Goal: Information Seeking & Learning: Find specific fact

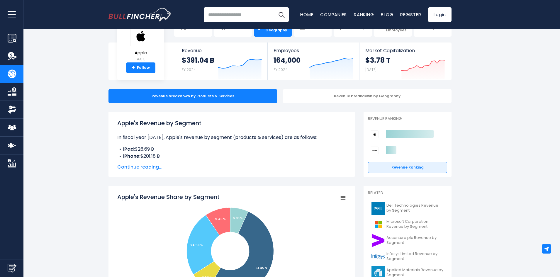
scroll to position [29, 0]
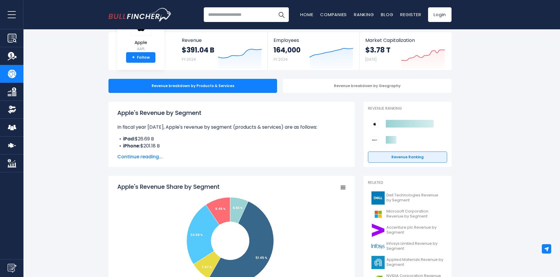
click at [137, 160] on span "Continue reading..." at bounding box center [231, 156] width 229 height 7
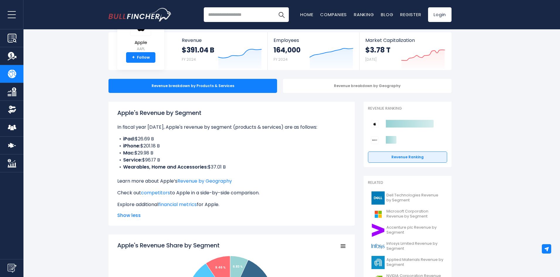
click at [137, 160] on b "Service:" at bounding box center [132, 160] width 19 height 7
click at [131, 160] on b "Service:" at bounding box center [132, 160] width 19 height 7
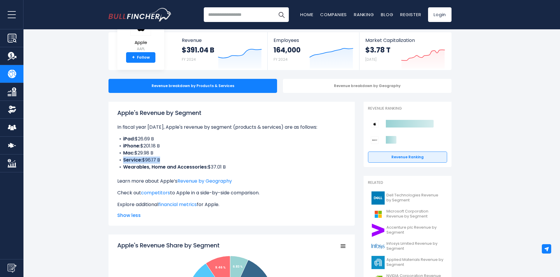
click at [131, 160] on b "Service:" at bounding box center [132, 160] width 19 height 7
click at [131, 159] on b "Service:" at bounding box center [132, 160] width 19 height 7
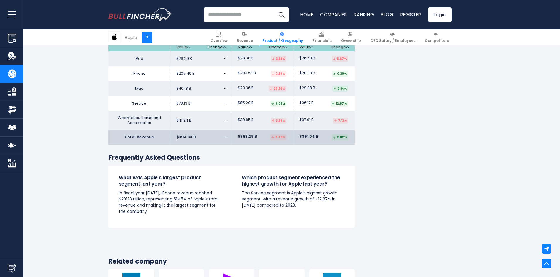
scroll to position [1026, 0]
